Goal: Task Accomplishment & Management: Use online tool/utility

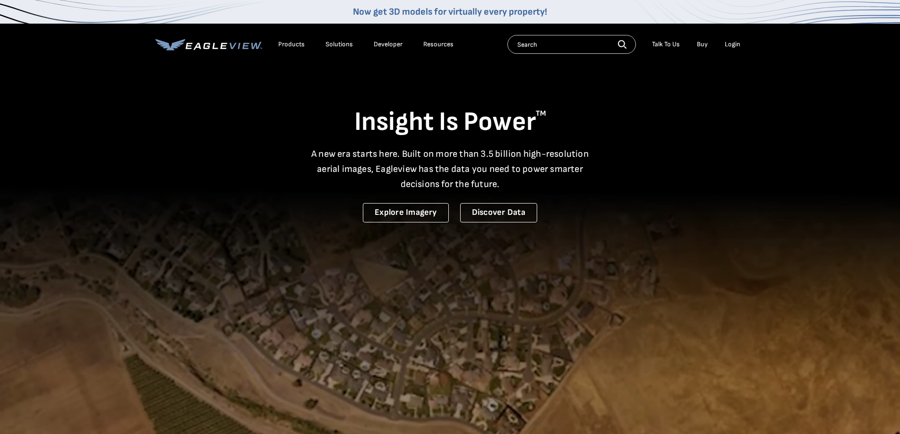
click at [734, 46] on div "Login" at bounding box center [733, 44] width 16 height 9
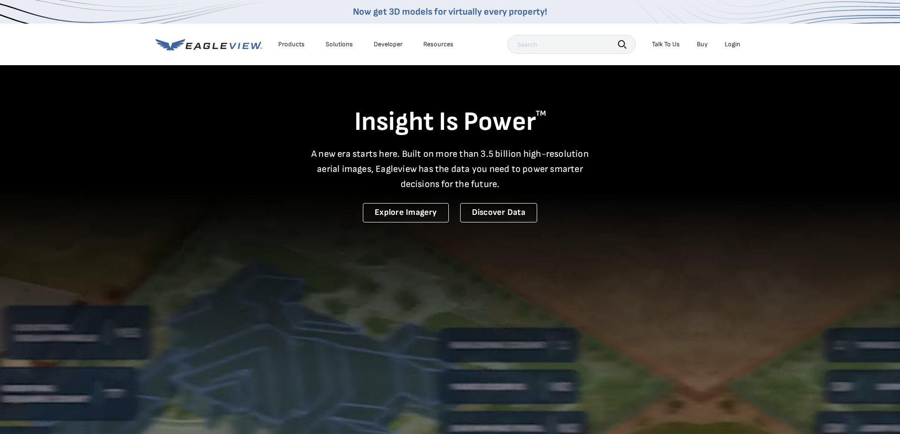
click at [733, 43] on div "Login" at bounding box center [733, 44] width 16 height 9
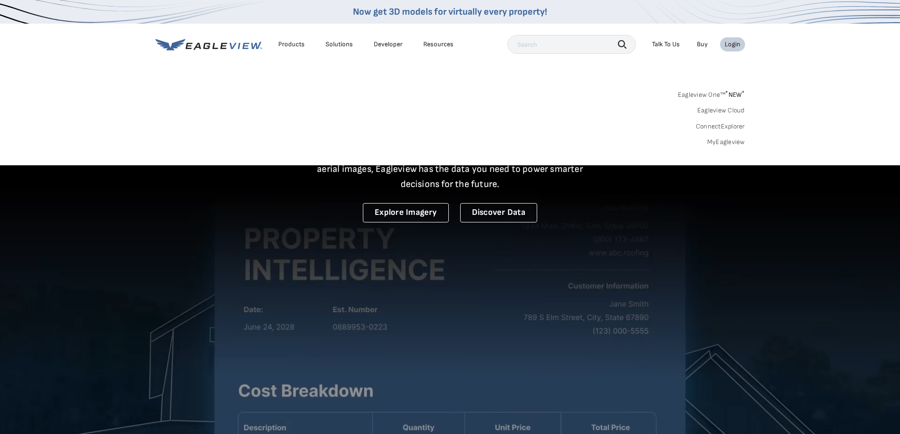
click at [729, 143] on link "MyEagleview" at bounding box center [726, 142] width 38 height 9
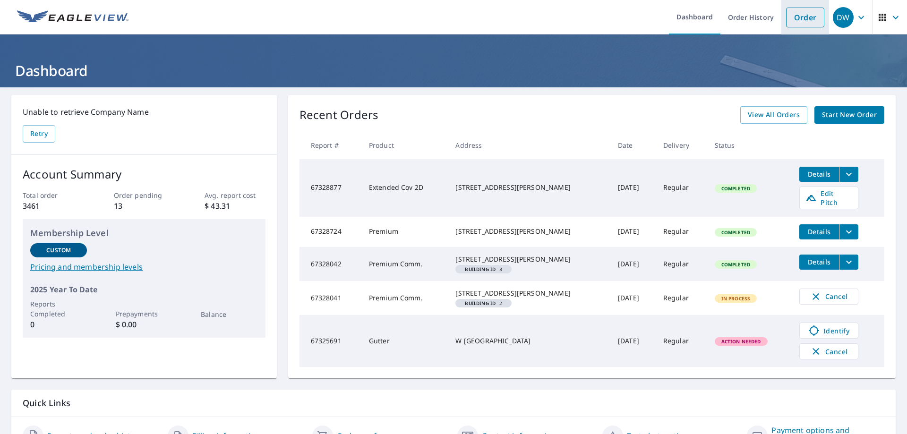
click at [797, 20] on link "Order" at bounding box center [805, 18] width 38 height 20
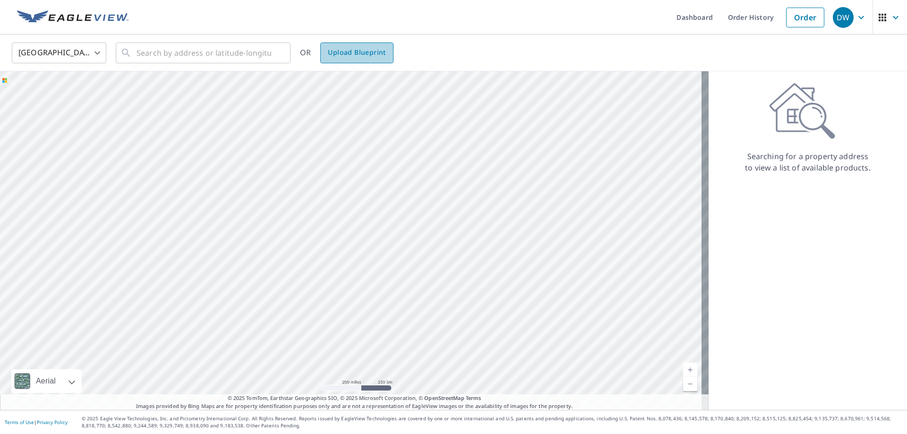
click at [377, 58] on span "Upload Blueprint" at bounding box center [357, 53] width 58 height 12
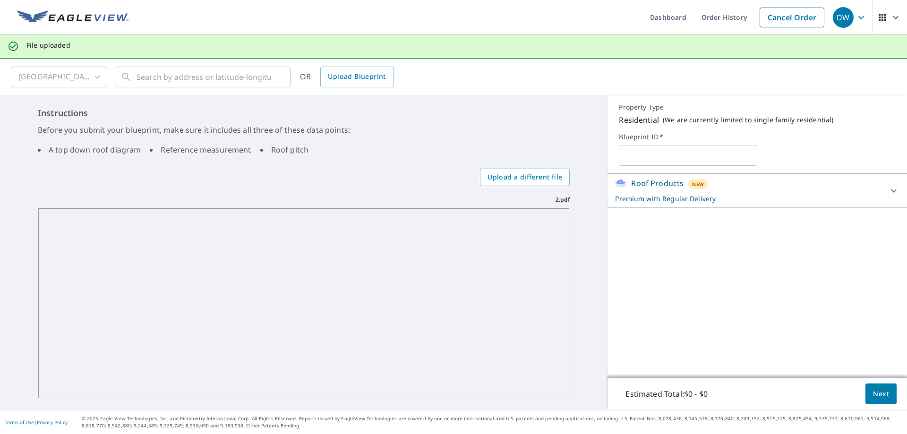
click at [649, 157] on input "text" at bounding box center [688, 155] width 138 height 26
type input "l"
type input "kramer"
click at [876, 392] on span "Next" at bounding box center [881, 394] width 16 height 12
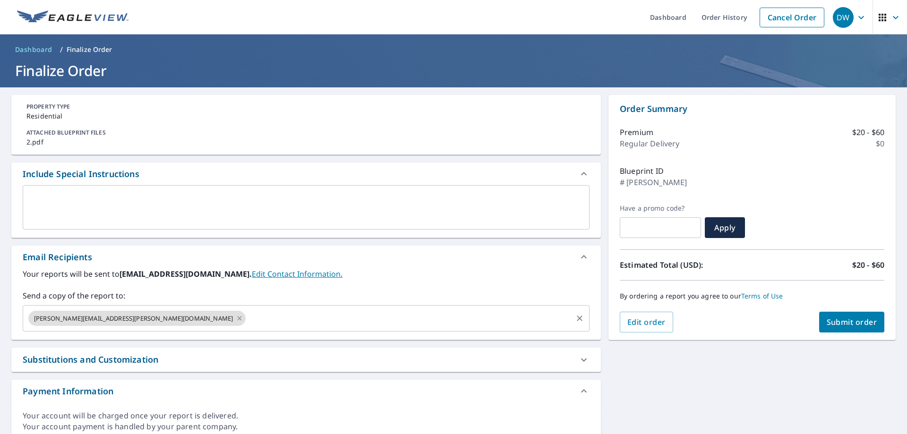
click at [236, 319] on icon at bounding box center [240, 318] width 8 height 10
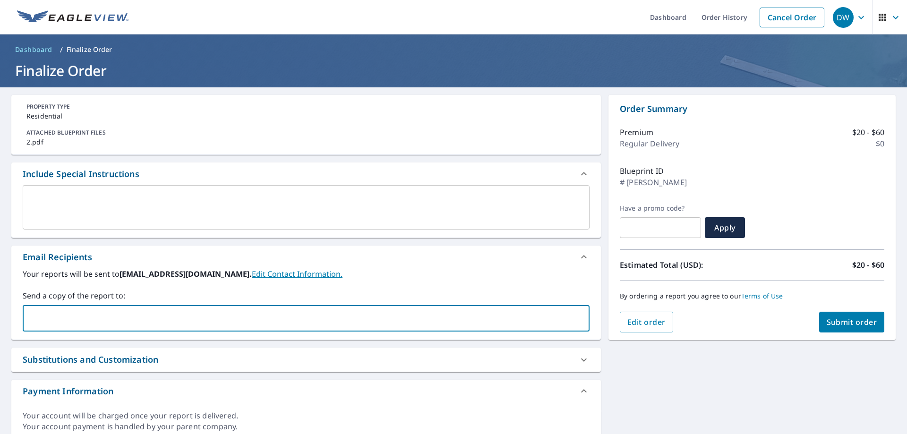
click at [122, 319] on input "text" at bounding box center [299, 318] width 544 height 18
type input "bob.moody@abcsupply.com"
click at [846, 318] on span "Submit order" at bounding box center [852, 322] width 51 height 10
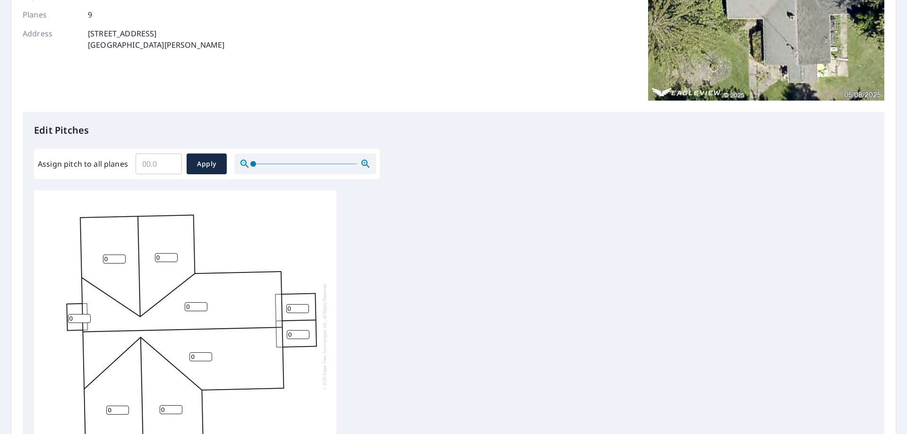
scroll to position [9, 0]
click at [172, 253] on input "1" at bounding box center [166, 257] width 23 height 9
click at [172, 253] on input "2" at bounding box center [166, 257] width 23 height 9
type input "3"
click at [172, 253] on input "3" at bounding box center [166, 257] width 23 height 9
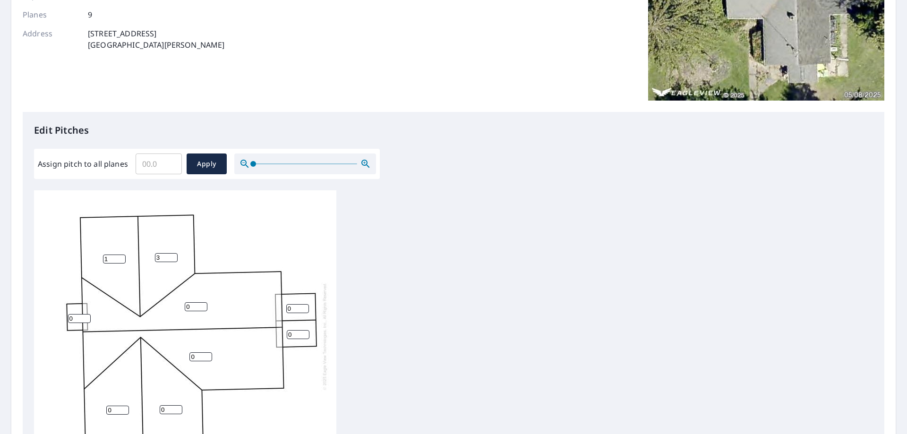
click at [121, 255] on input "1" at bounding box center [114, 259] width 23 height 9
click at [121, 255] on input "2" at bounding box center [114, 259] width 23 height 9
click at [121, 255] on input "3" at bounding box center [114, 259] width 23 height 9
type input "4"
click at [121, 255] on input "4" at bounding box center [114, 259] width 23 height 9
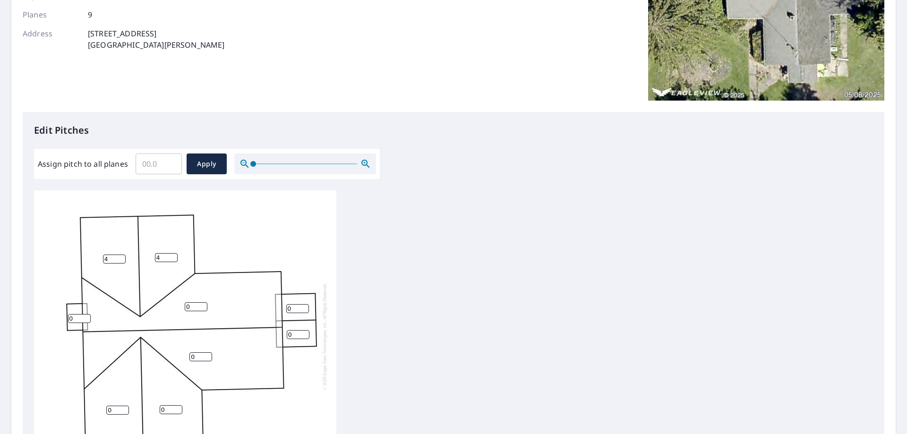
type input "4"
click at [173, 253] on input "4" at bounding box center [166, 257] width 23 height 9
click at [78, 315] on input "0" at bounding box center [79, 318] width 23 height 9
click at [87, 314] on input "1" at bounding box center [79, 318] width 23 height 9
click at [87, 314] on input "2" at bounding box center [79, 318] width 23 height 9
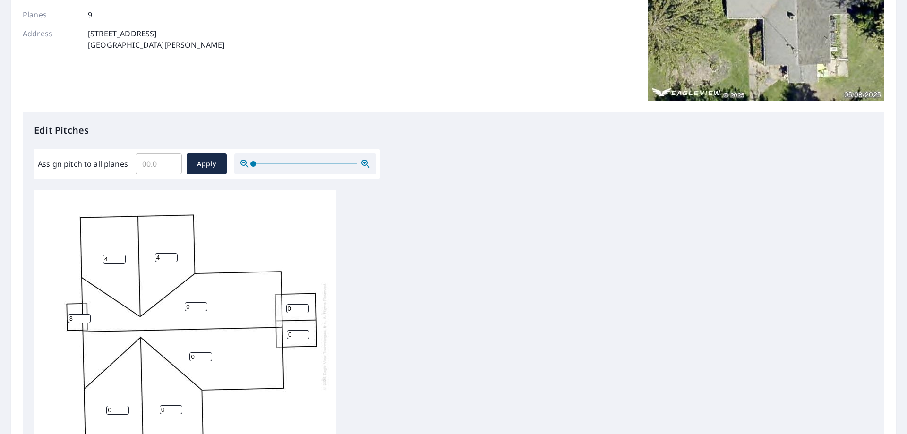
click at [87, 314] on input "3" at bounding box center [79, 318] width 23 height 9
type input "4"
click at [87, 314] on input "4" at bounding box center [79, 318] width 23 height 9
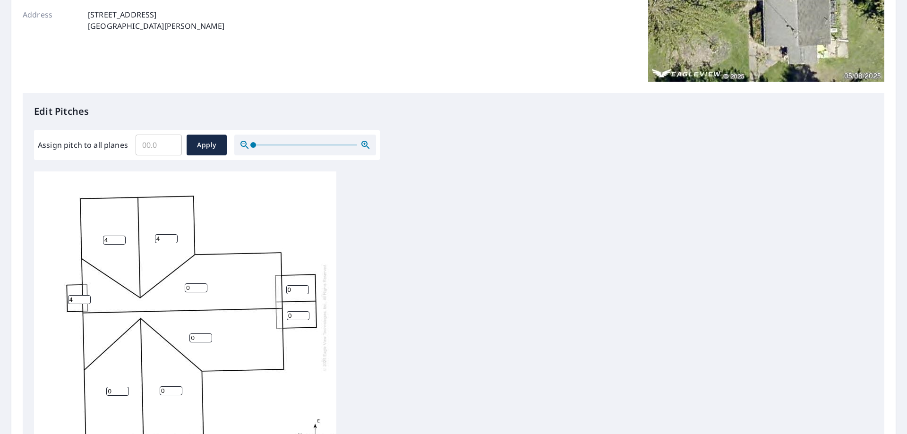
scroll to position [189, 0]
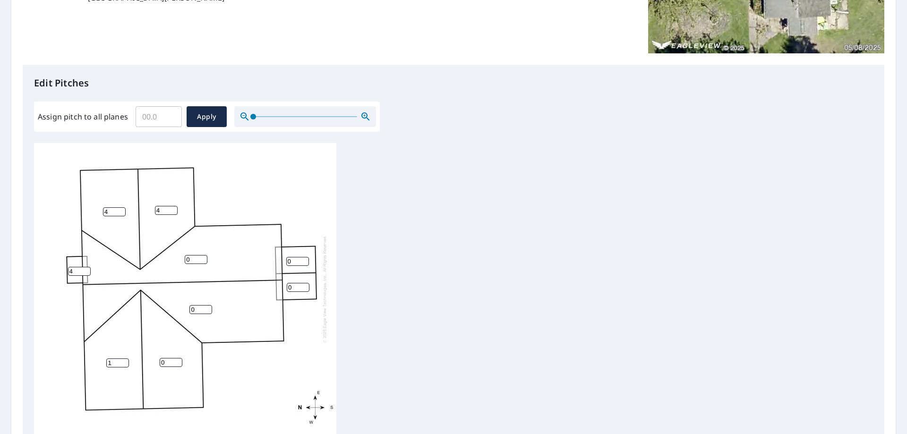
click at [122, 358] on input "1" at bounding box center [117, 362] width 23 height 9
click at [123, 358] on input "2" at bounding box center [117, 362] width 23 height 9
click at [123, 358] on input "3" at bounding box center [117, 362] width 23 height 9
type input "4"
click at [123, 358] on input "4" at bounding box center [117, 362] width 23 height 9
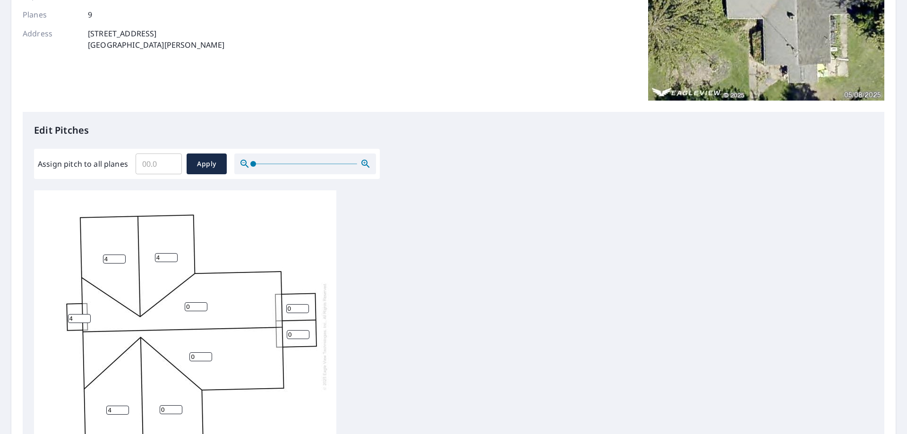
scroll to position [9, 0]
click at [177, 405] on input "1" at bounding box center [171, 409] width 23 height 9
click at [177, 405] on input "2" at bounding box center [171, 409] width 23 height 9
click at [177, 405] on input "3" at bounding box center [171, 409] width 23 height 9
type input "4"
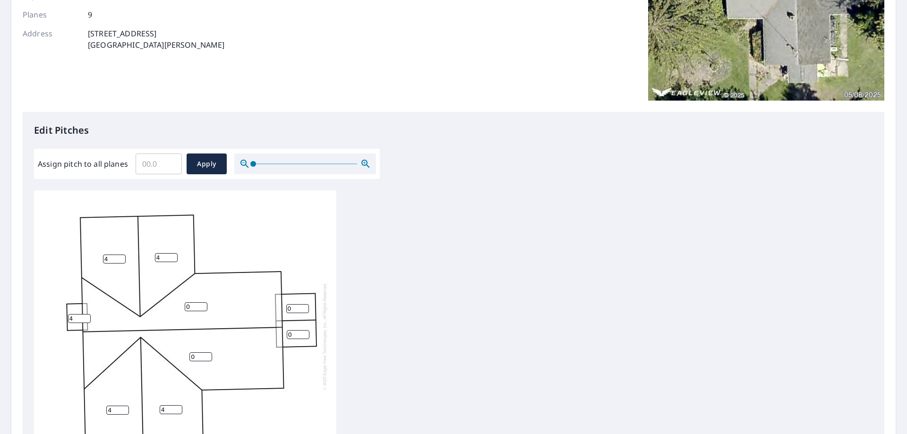
click at [177, 405] on input "4" at bounding box center [171, 409] width 23 height 9
click at [202, 302] on input "1" at bounding box center [196, 306] width 23 height 9
click at [202, 302] on input "2" at bounding box center [196, 306] width 23 height 9
click at [202, 302] on input "5" at bounding box center [196, 306] width 23 height 9
type input "4"
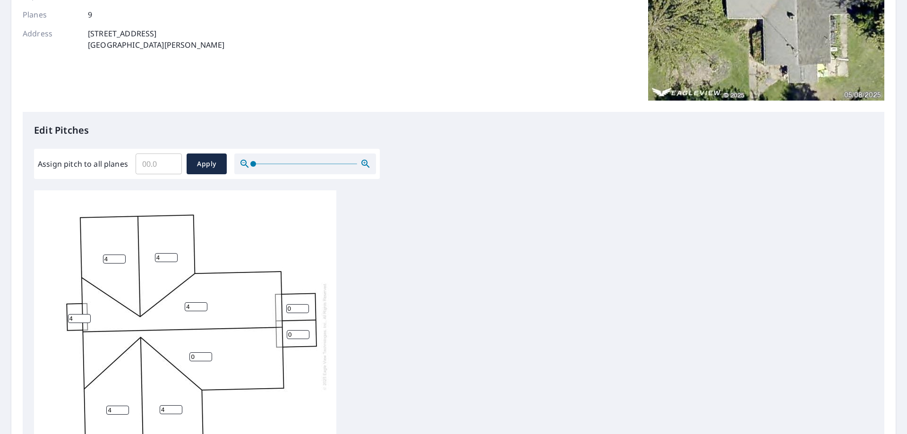
click at [201, 302] on input "4" at bounding box center [196, 306] width 23 height 9
click at [206, 352] on input "1" at bounding box center [200, 356] width 23 height 9
click at [206, 352] on input "2" at bounding box center [200, 356] width 23 height 9
click at [206, 352] on input "3" at bounding box center [200, 356] width 23 height 9
type input "4"
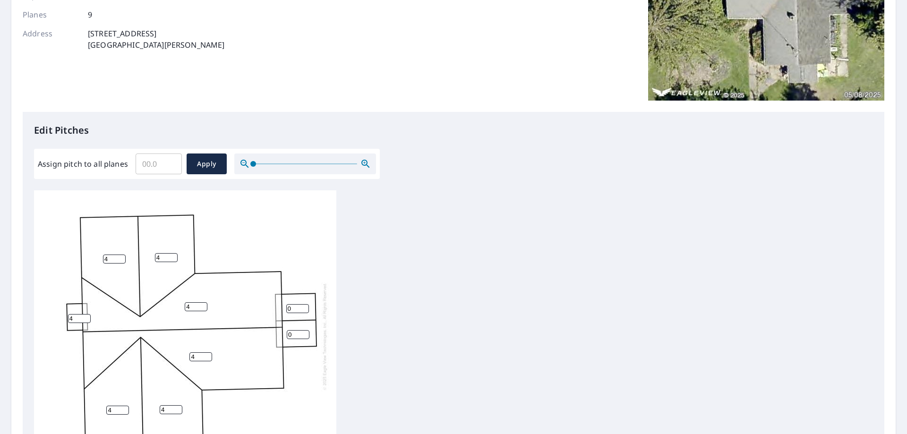
click at [206, 352] on input "4" at bounding box center [200, 356] width 23 height 9
click at [304, 304] on input "1" at bounding box center [297, 308] width 23 height 9
click at [304, 304] on input "2" at bounding box center [297, 308] width 23 height 9
click at [304, 304] on input "3" at bounding box center [297, 308] width 23 height 9
type input "4"
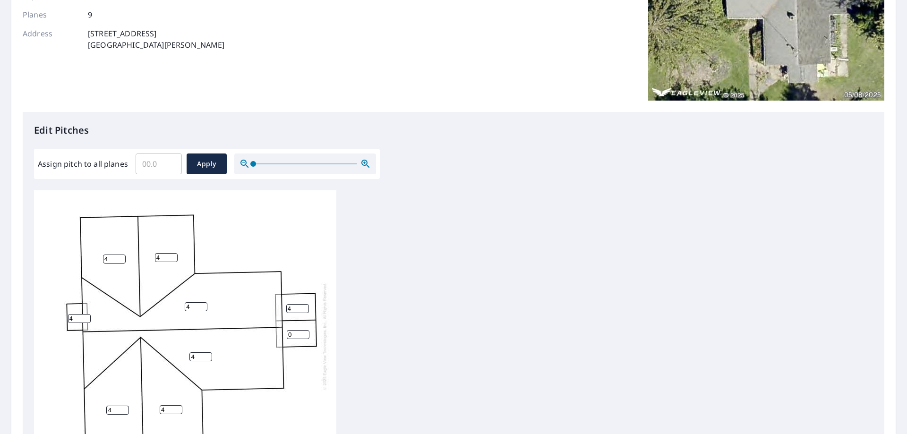
click at [304, 304] on input "4" at bounding box center [297, 308] width 23 height 9
click at [303, 330] on input "1" at bounding box center [298, 334] width 23 height 9
click at [303, 330] on input "2" at bounding box center [298, 334] width 23 height 9
click at [303, 330] on input "3" at bounding box center [298, 334] width 23 height 9
type input "4"
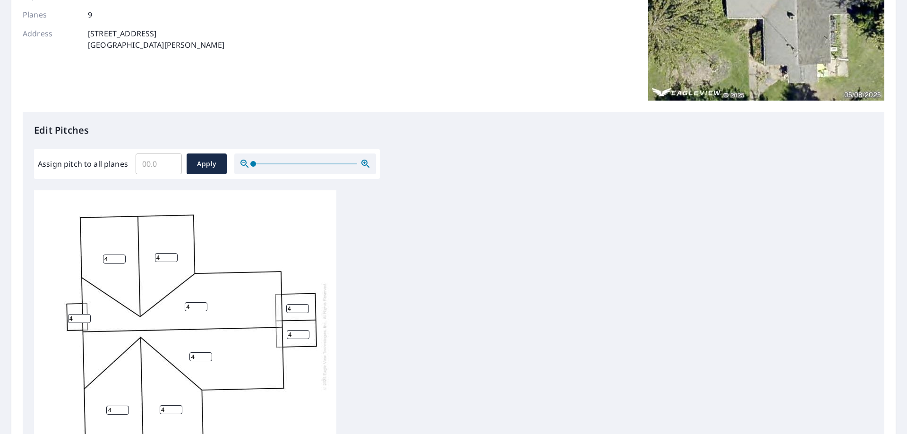
click at [303, 330] on input "4" at bounding box center [298, 334] width 23 height 9
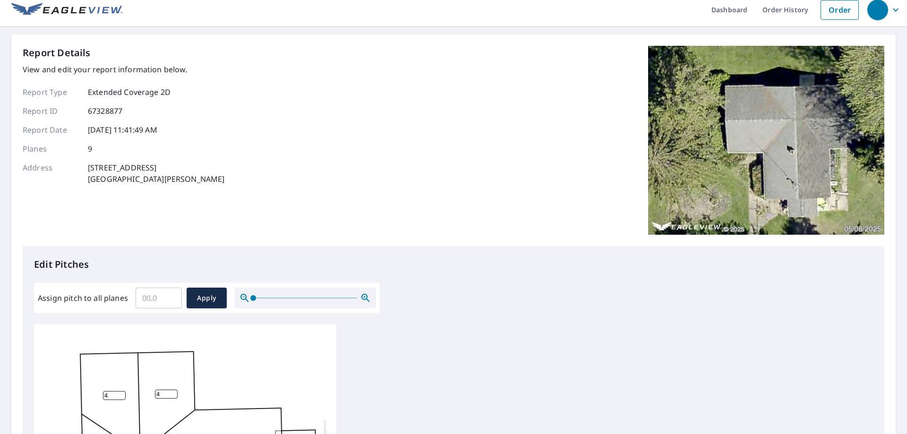
scroll to position [0, 0]
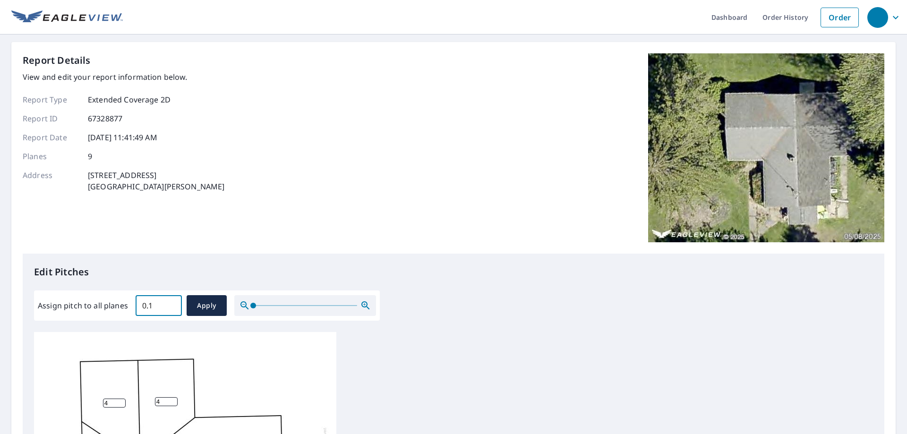
click at [172, 304] on input "0.1" at bounding box center [159, 305] width 46 height 26
click at [172, 304] on input "0.2" at bounding box center [159, 305] width 46 height 26
click at [172, 304] on input "0.3" at bounding box center [159, 305] width 46 height 26
click at [172, 304] on input "4.5" at bounding box center [159, 305] width 46 height 26
click at [172, 308] on input "4.1" at bounding box center [159, 305] width 46 height 26
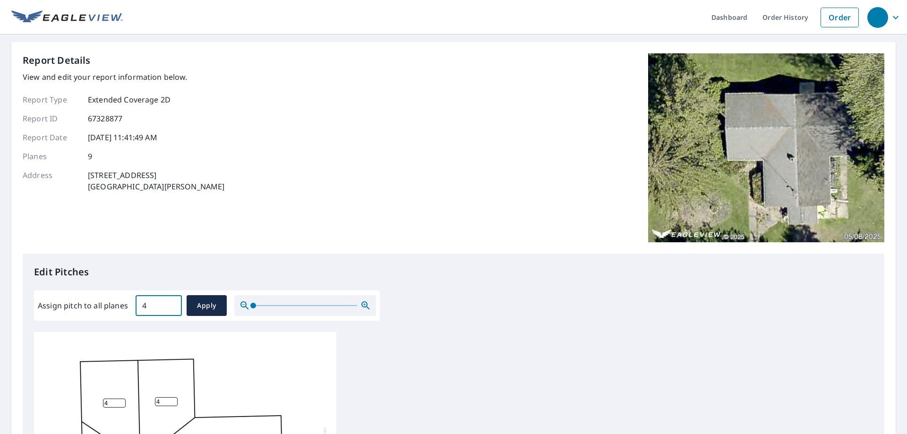
type input "4"
click at [172, 308] on input "4" at bounding box center [159, 305] width 46 height 26
click at [195, 306] on span "Apply" at bounding box center [206, 306] width 25 height 12
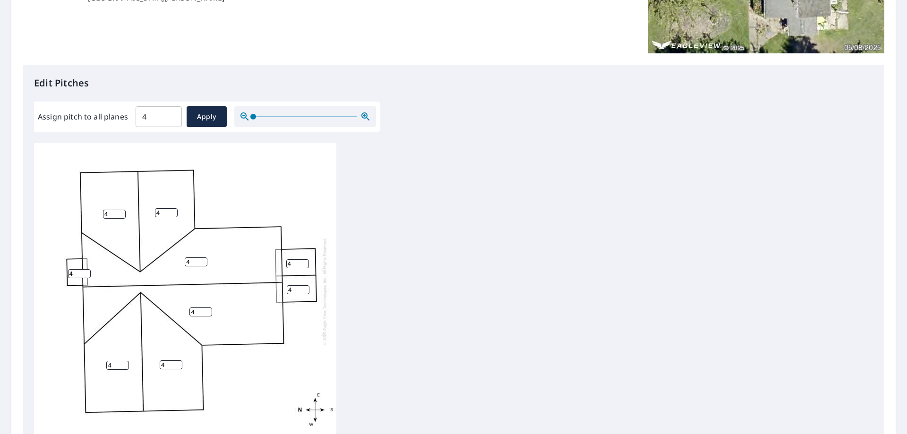
scroll to position [314, 0]
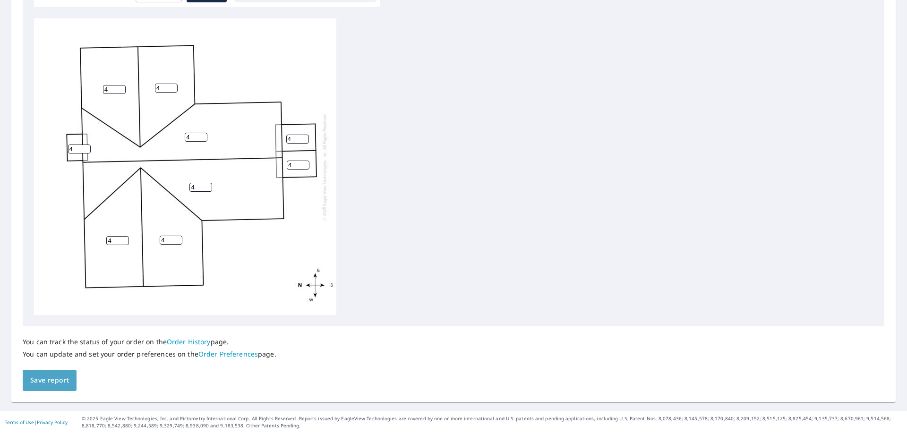
click at [63, 378] on span "Save report" at bounding box center [49, 381] width 39 height 12
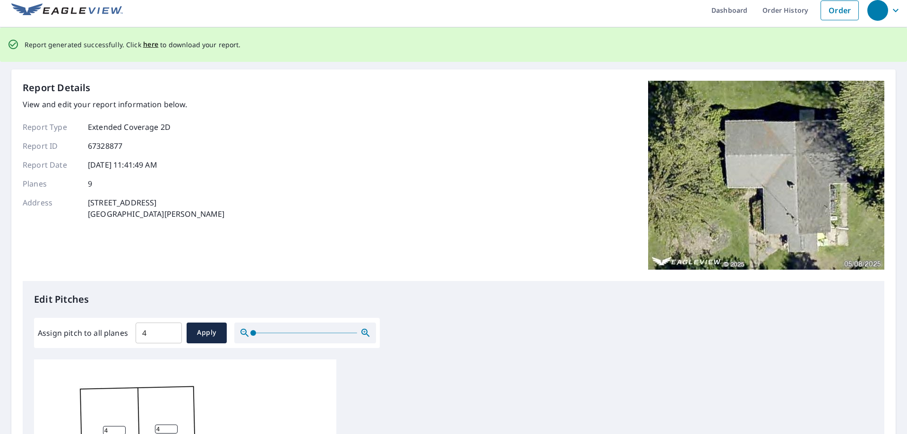
scroll to position [0, 0]
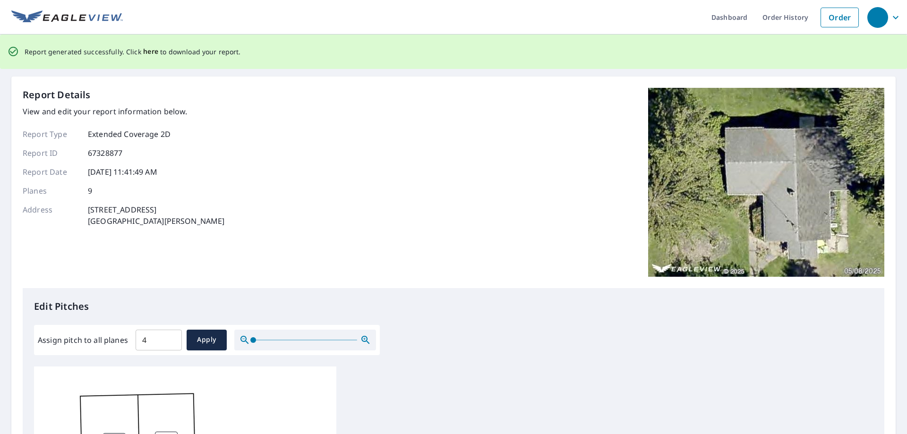
click at [143, 53] on span "here" at bounding box center [151, 52] width 16 height 12
